Goal: Task Accomplishment & Management: Use online tool/utility

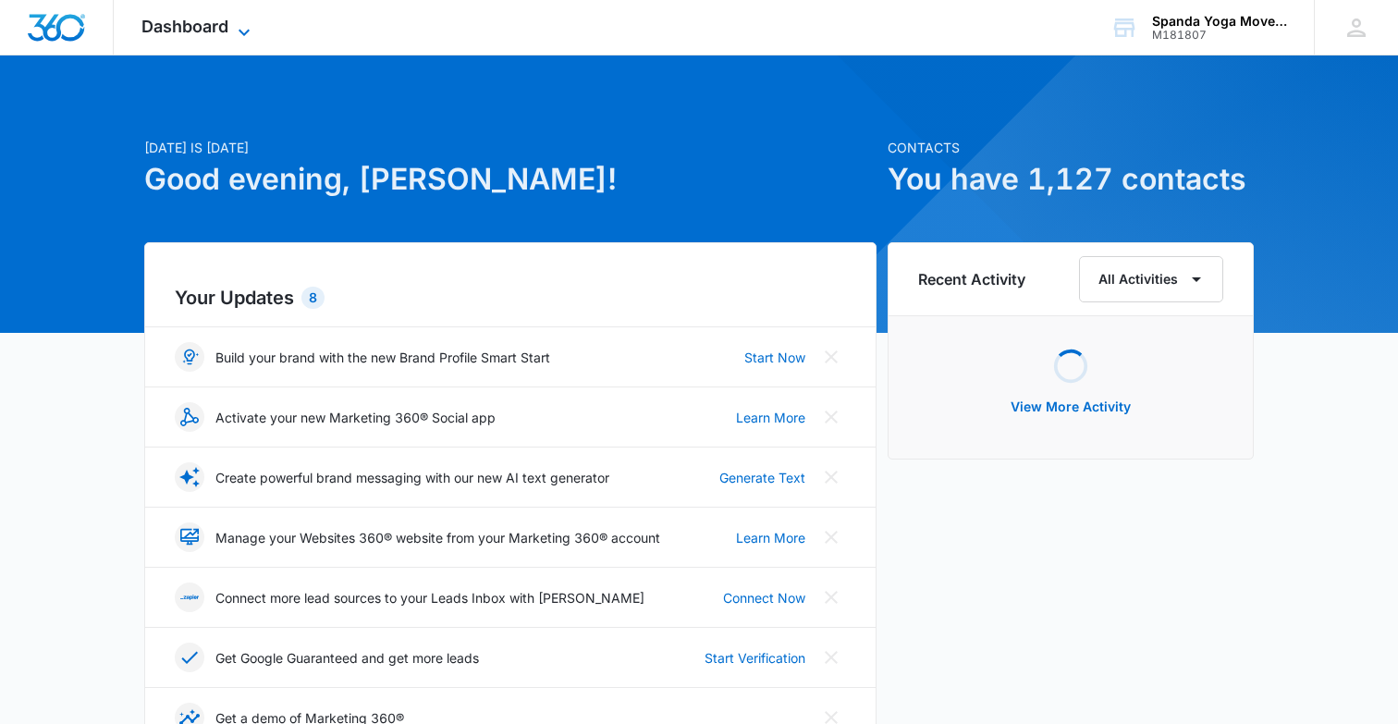
click at [243, 28] on icon at bounding box center [244, 32] width 22 height 22
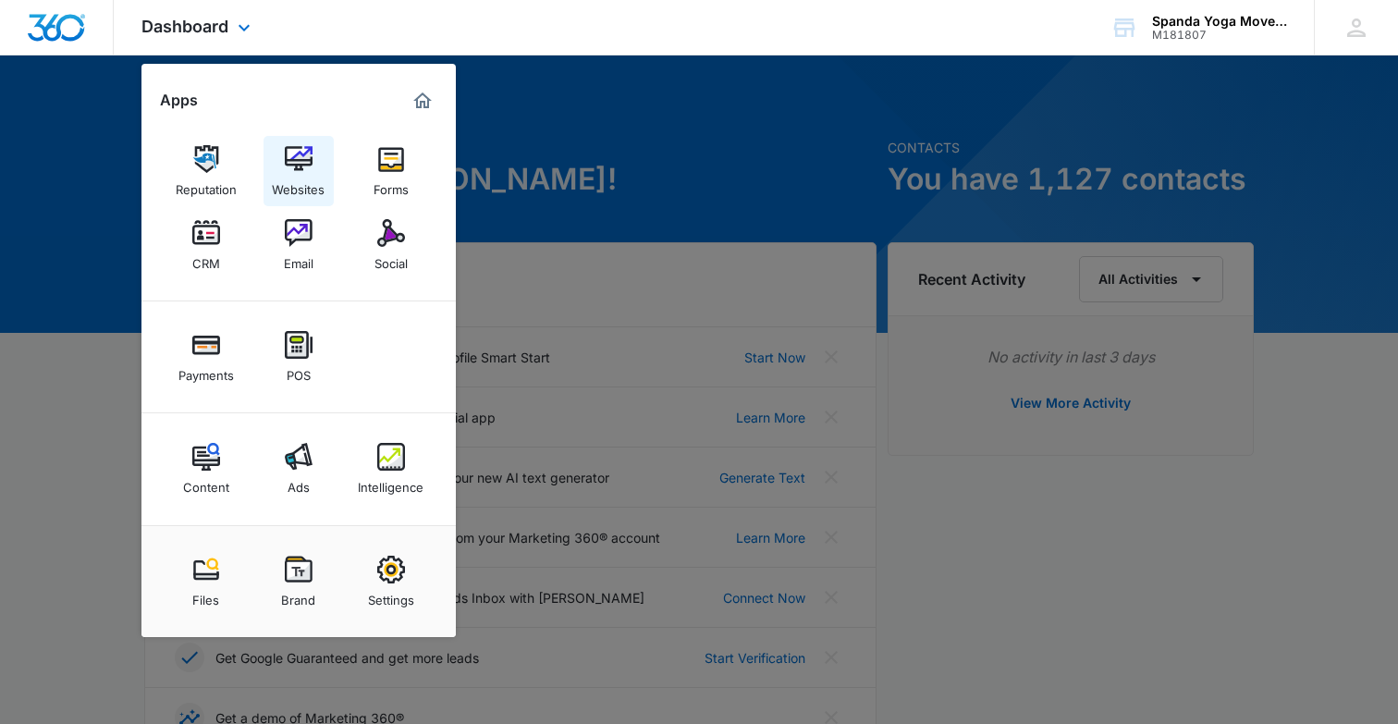
click at [292, 172] on img at bounding box center [299, 159] width 28 height 28
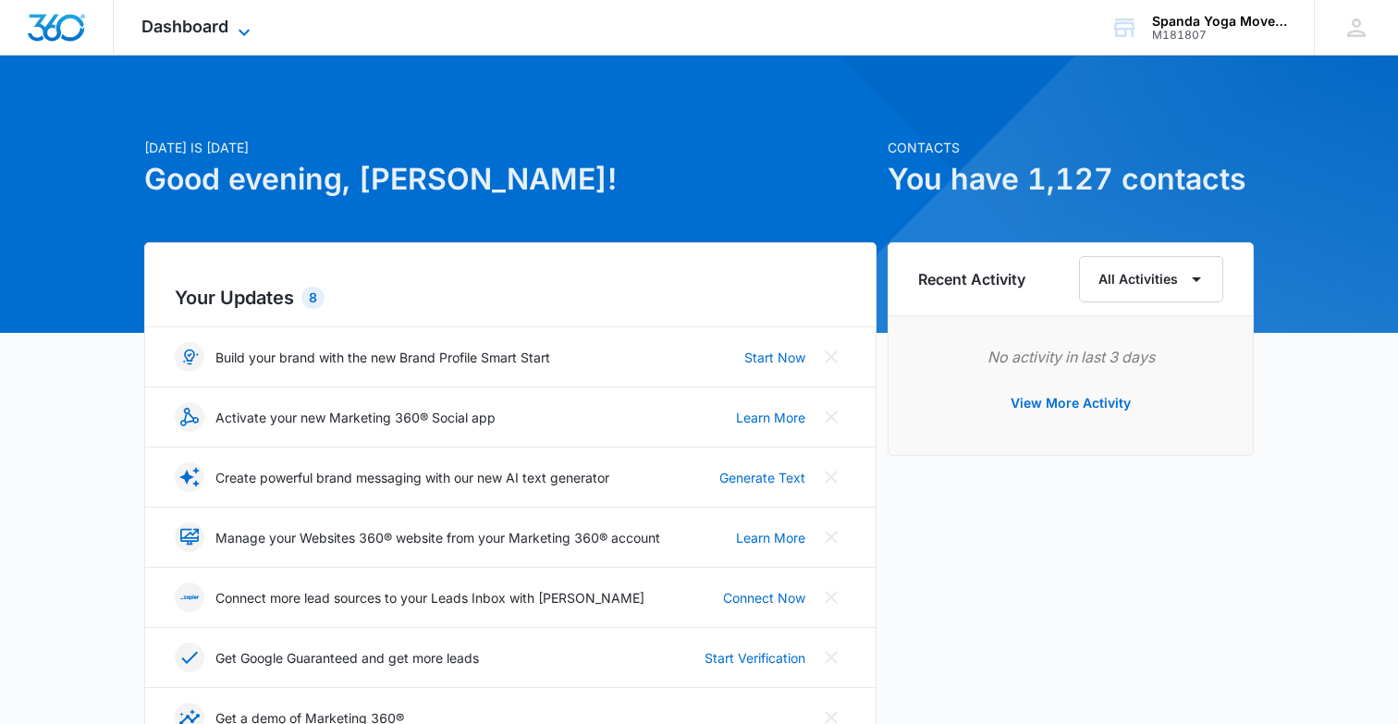
click at [242, 26] on icon at bounding box center [244, 32] width 22 height 22
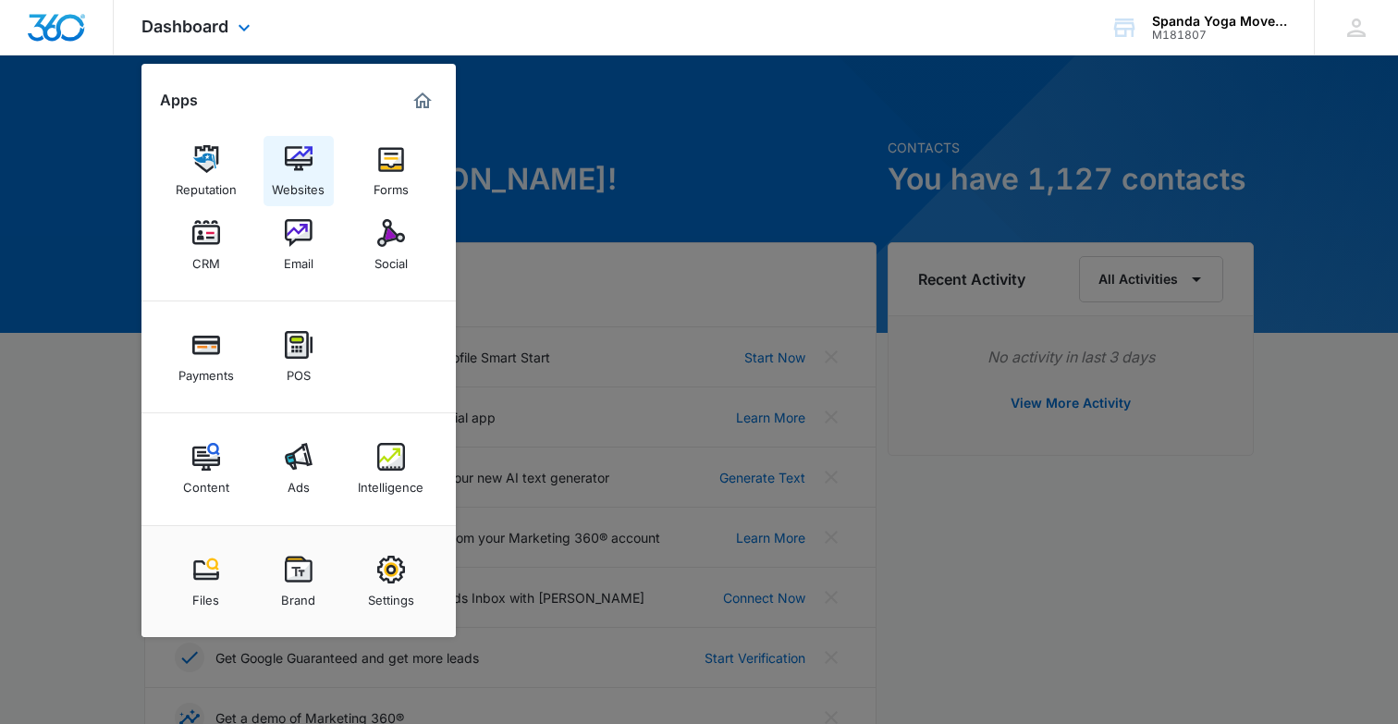
click at [303, 178] on div "Websites" at bounding box center [298, 185] width 53 height 24
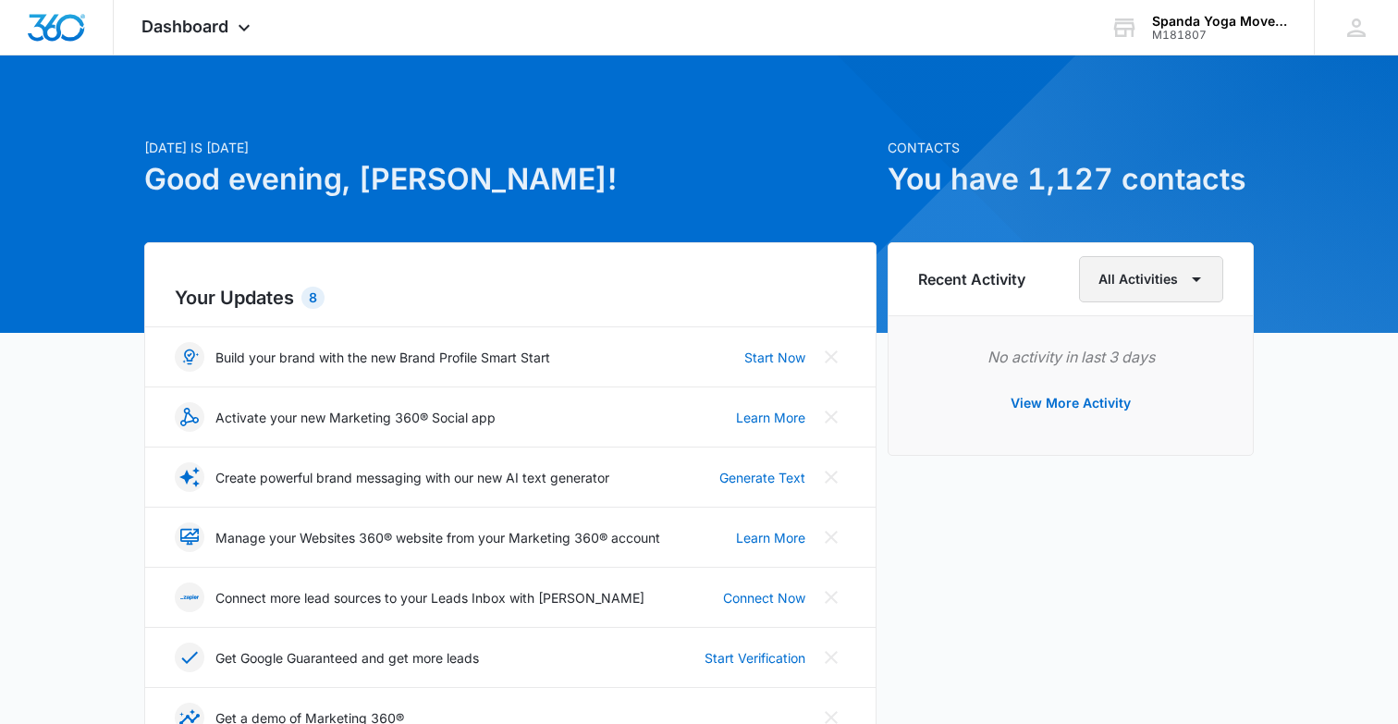
click at [1192, 286] on icon "button" at bounding box center [1197, 279] width 22 height 22
click at [240, 22] on icon at bounding box center [244, 32] width 22 height 22
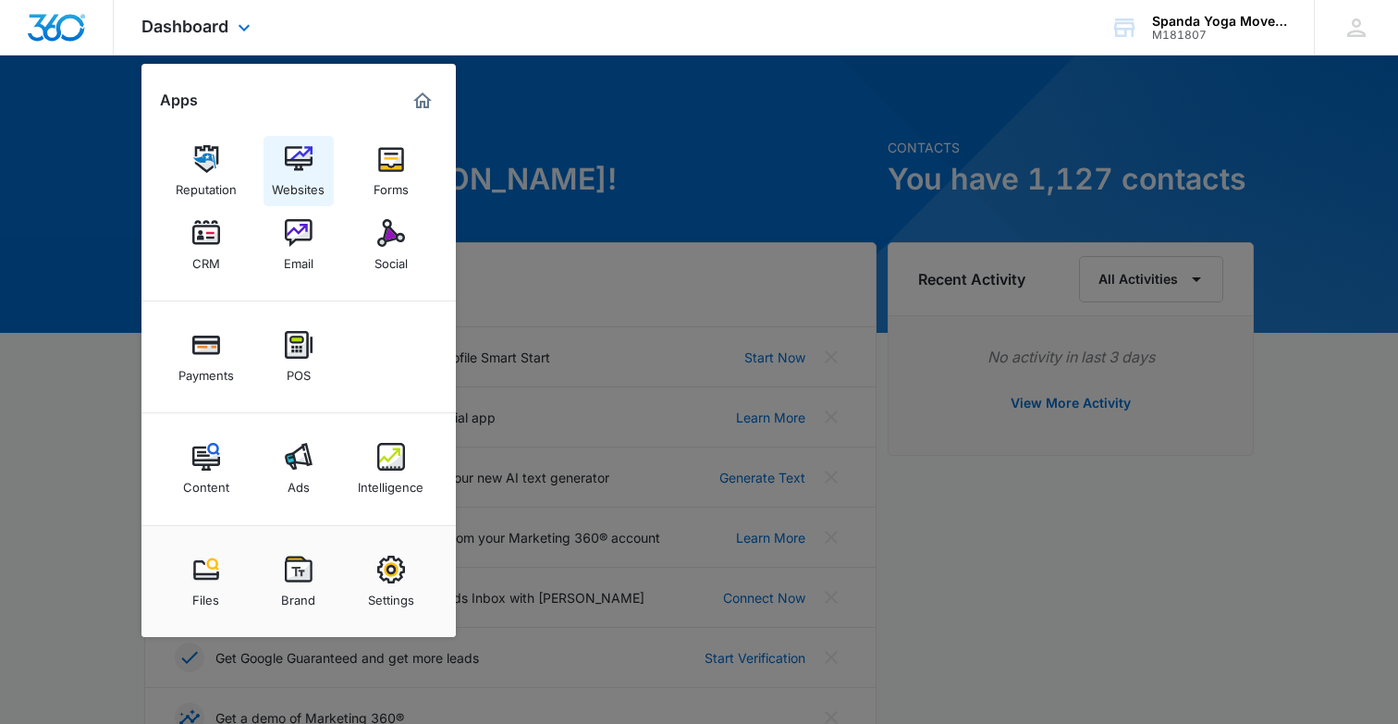
click at [301, 168] on img at bounding box center [299, 159] width 28 height 28
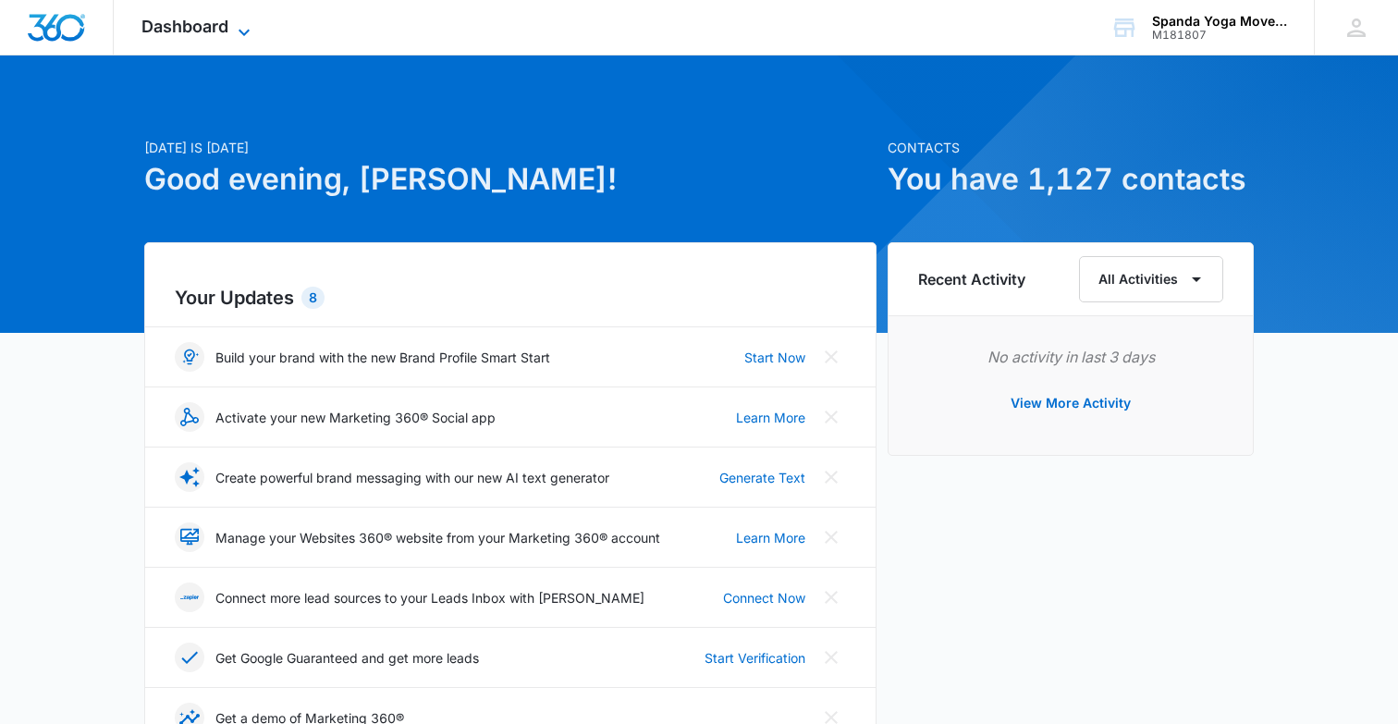
click at [241, 30] on icon at bounding box center [244, 32] width 22 height 22
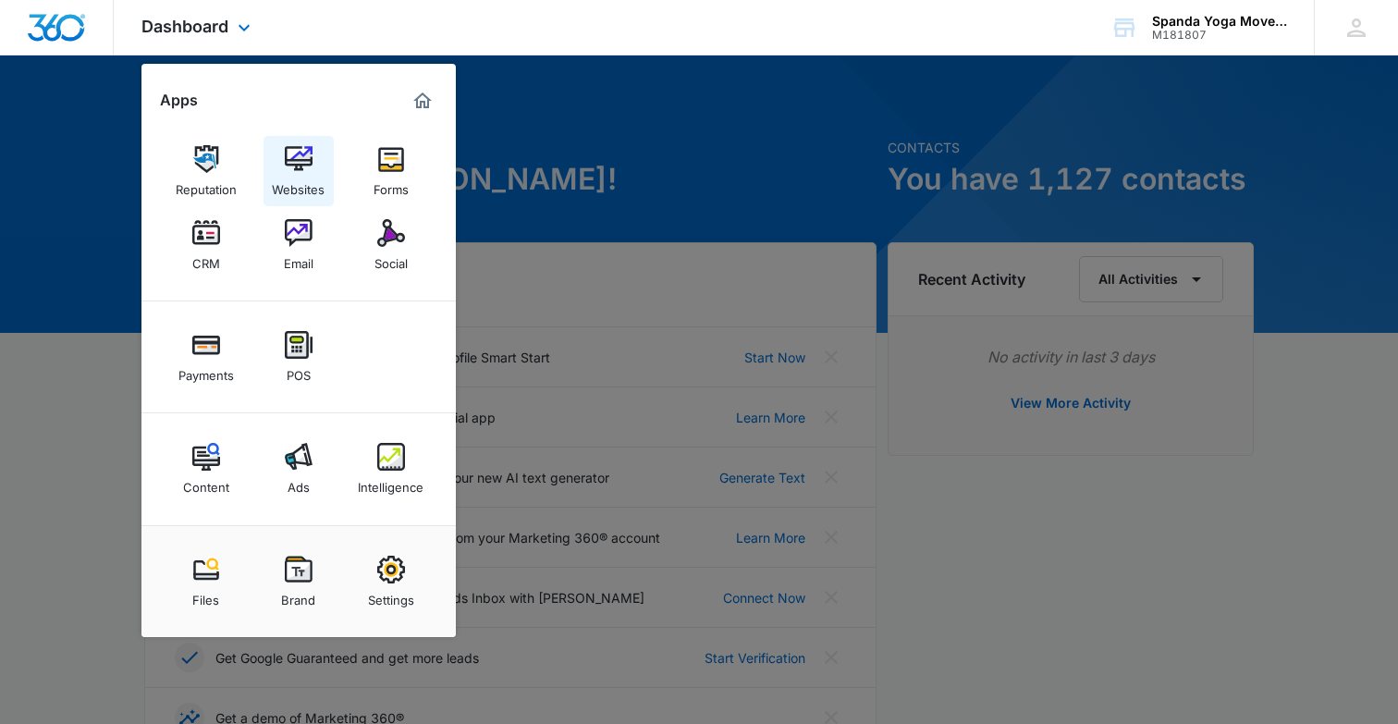
click at [297, 166] on img at bounding box center [299, 159] width 28 height 28
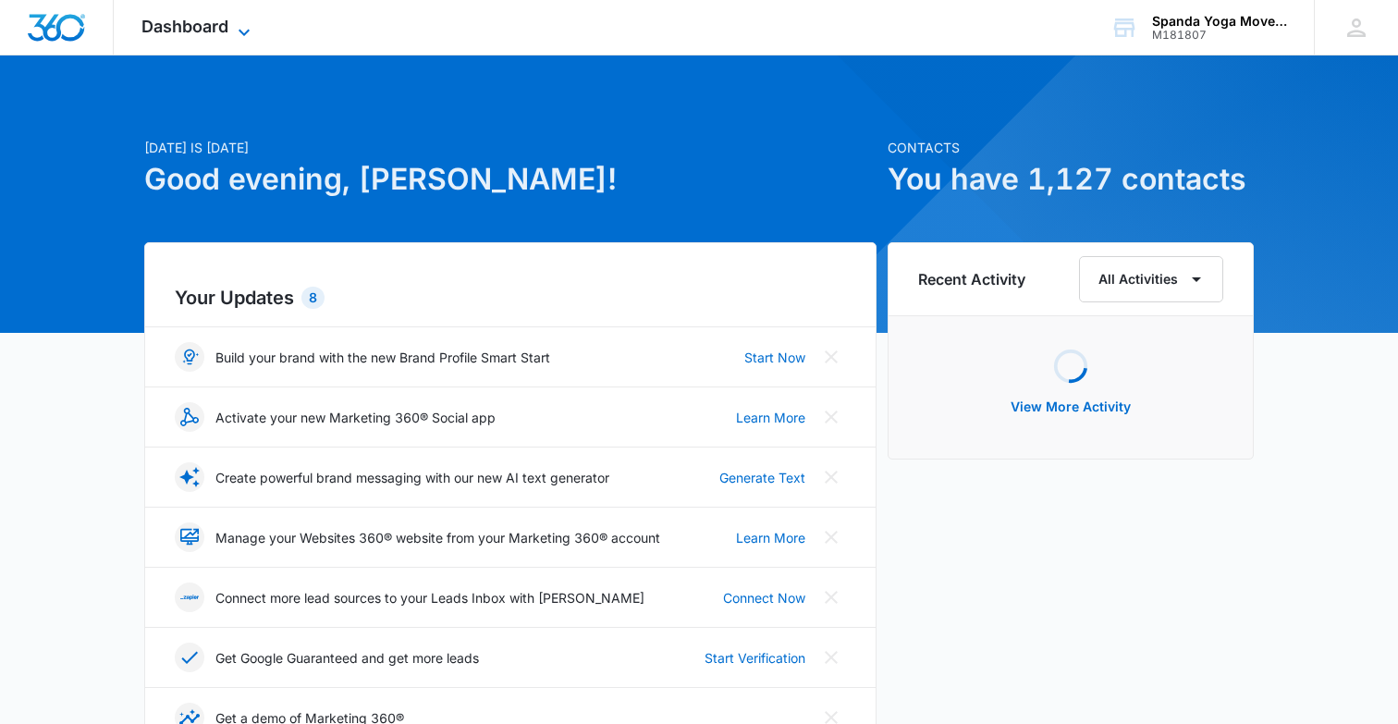
click at [242, 32] on icon at bounding box center [244, 32] width 11 height 6
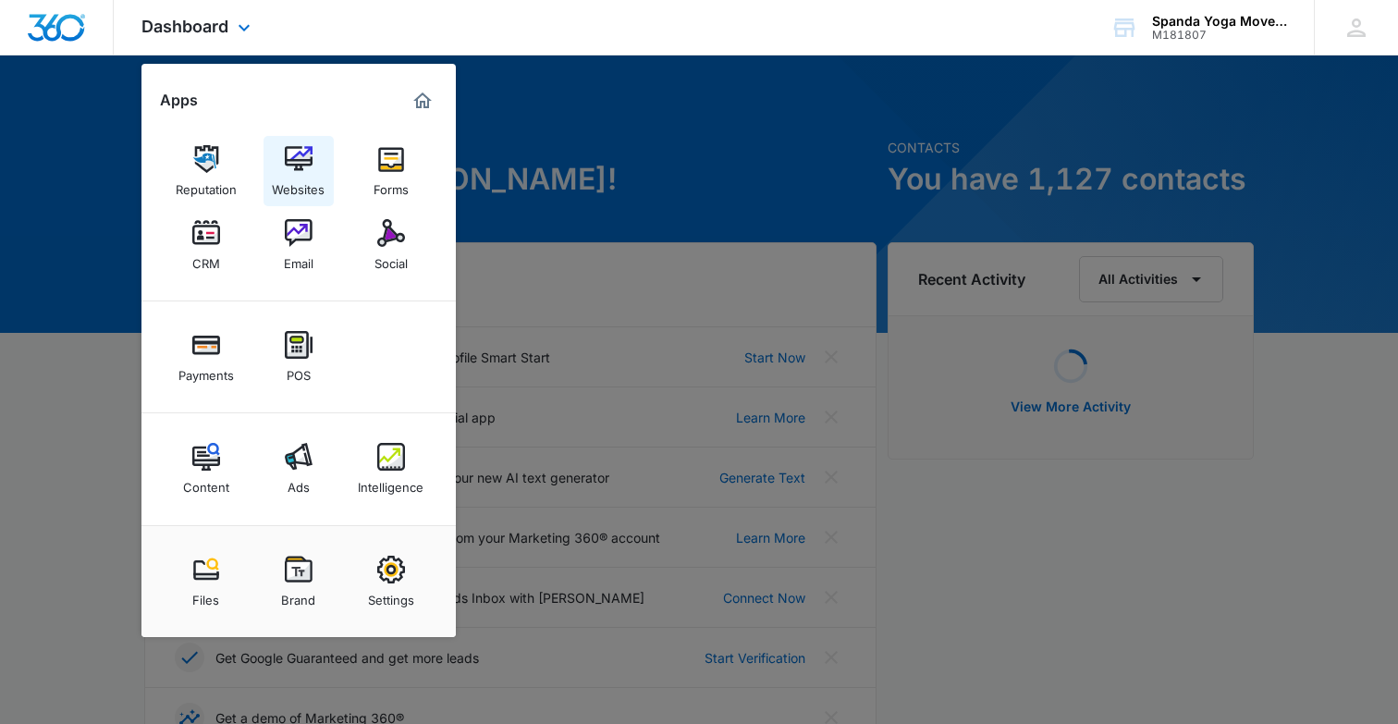
click at [305, 163] on img at bounding box center [299, 159] width 28 height 28
